Goal: Information Seeking & Learning: Learn about a topic

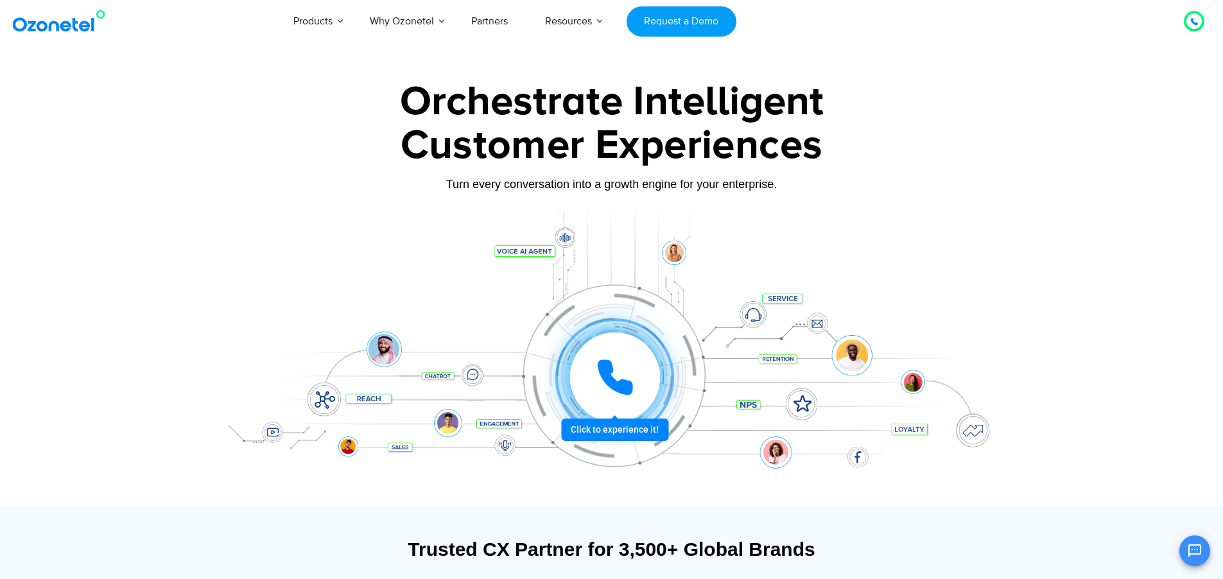
click at [392, 316] on span "About Ozonetel" at bounding box center [423, 310] width 63 height 11
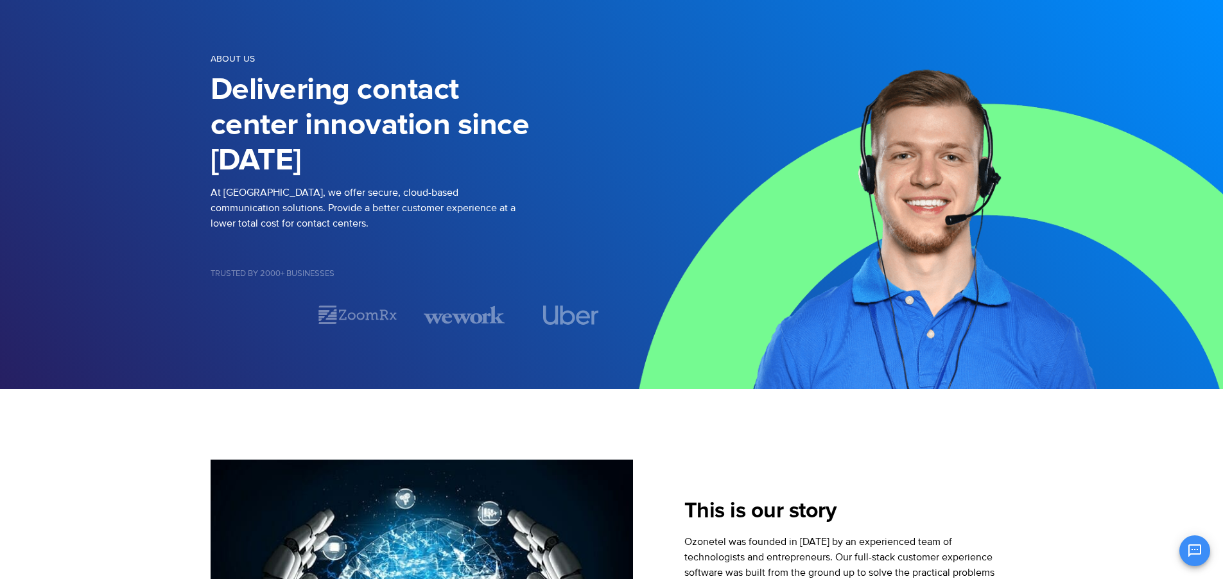
scroll to position [82, 0]
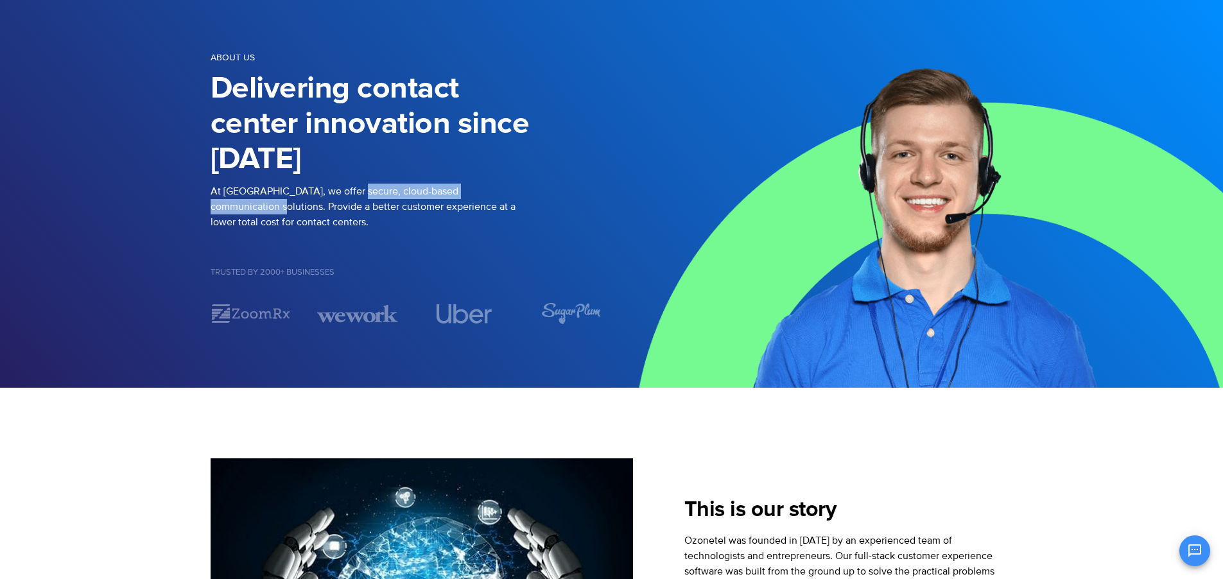
drag, startPoint x: 522, startPoint y: 190, endPoint x: 346, endPoint y: 191, distance: 175.9
click at [346, 191] on p "At Ozonetel, we offer secure, cloud-based communication solutions. Provide a be…" at bounding box center [411, 207] width 401 height 46
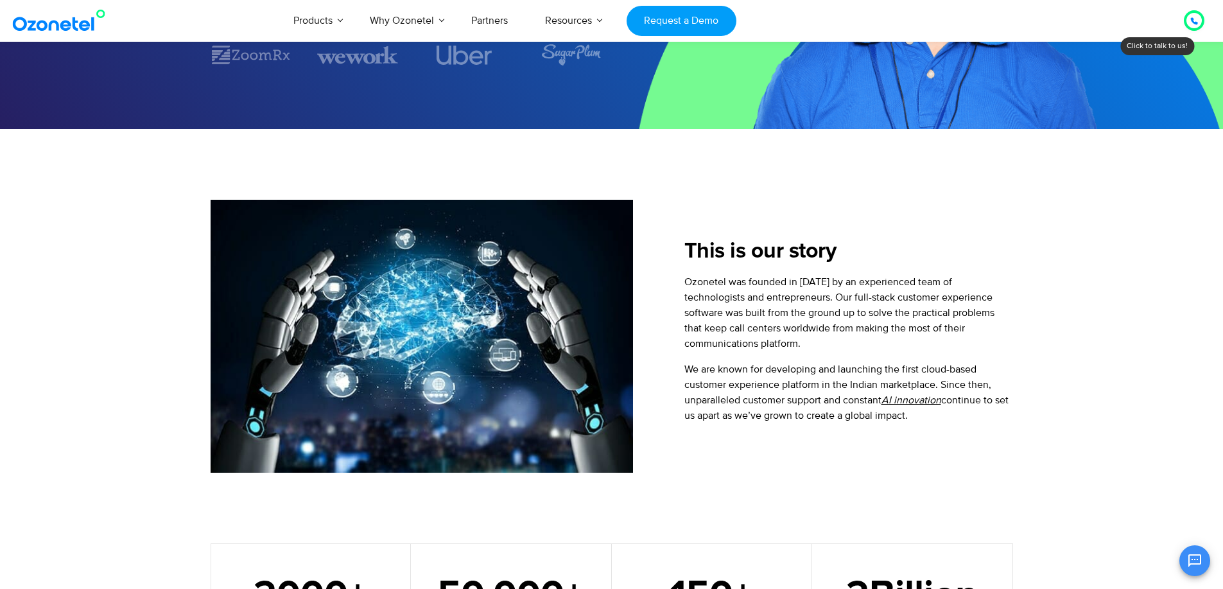
scroll to position [343, 0]
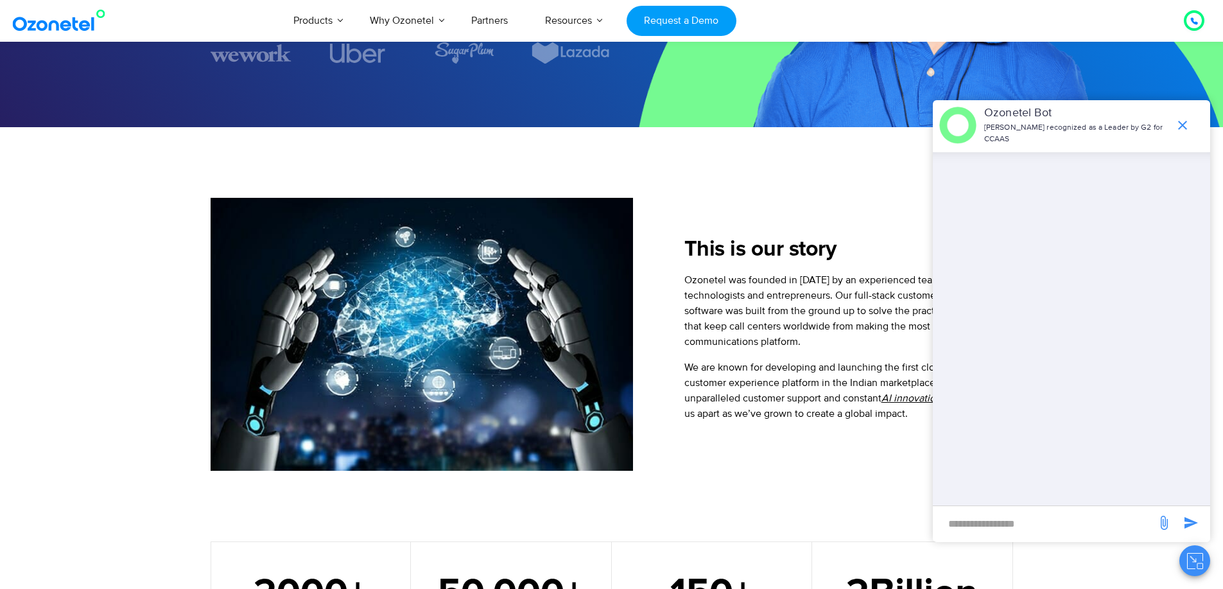
click at [740, 450] on div "This is our story Ozonetel was founded in 2007 by an experienced team of techno…" at bounding box center [823, 334] width 380 height 273
click at [1181, 127] on icon "end chat or minimize" at bounding box center [1182, 125] width 9 height 9
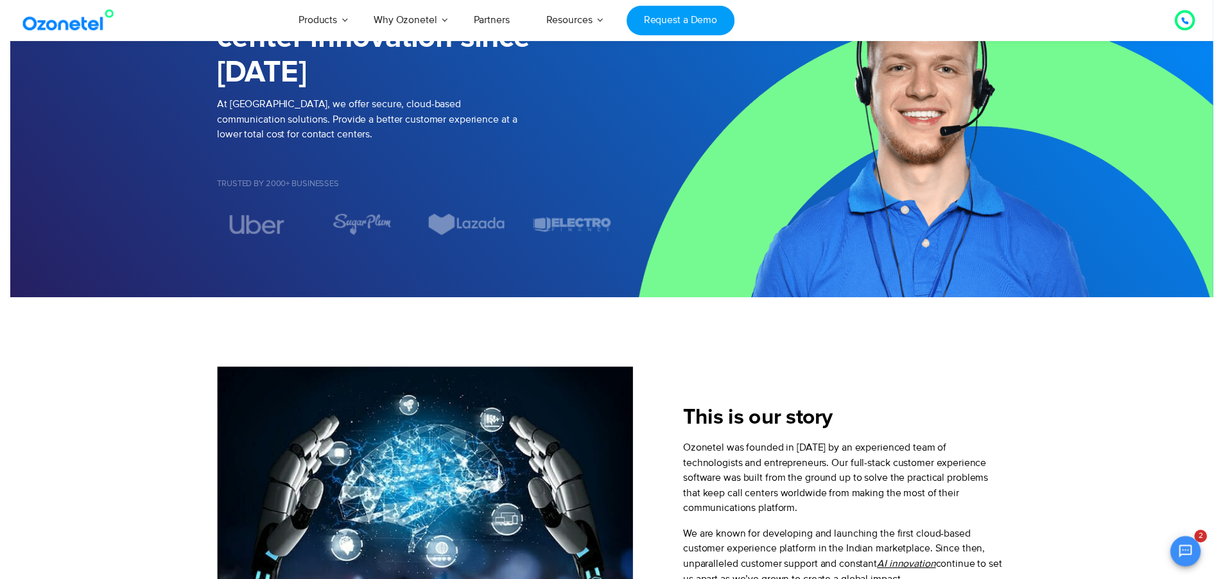
scroll to position [0, 0]
